Goal: Register for event/course

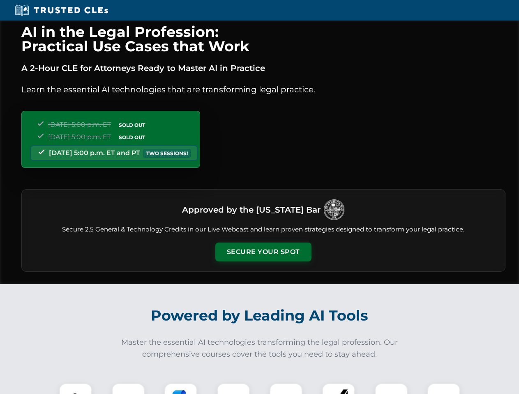
click at [263, 252] on button "Secure Your Spot" at bounding box center [263, 252] width 96 height 19
click at [76, 389] on img at bounding box center [76, 400] width 24 height 24
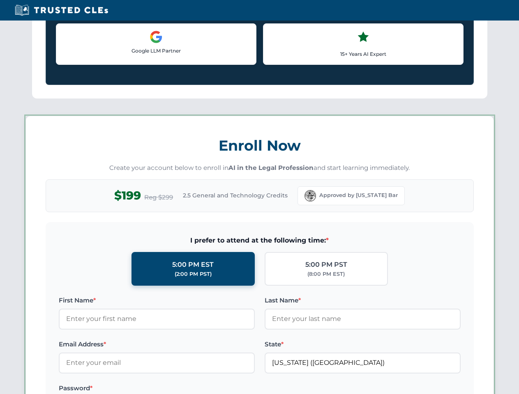
click at [181, 389] on label "Password *" at bounding box center [157, 388] width 196 height 10
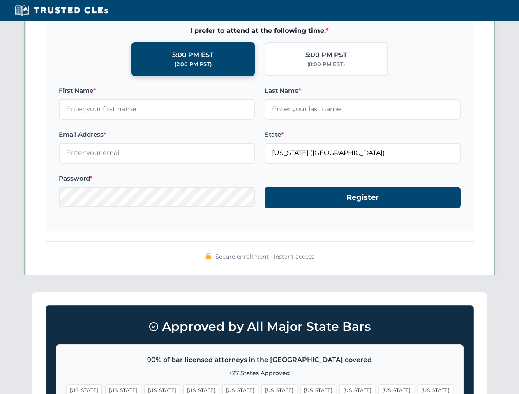
click at [378, 389] on span "[US_STATE]" at bounding box center [396, 390] width 36 height 12
